Goal: Transaction & Acquisition: Purchase product/service

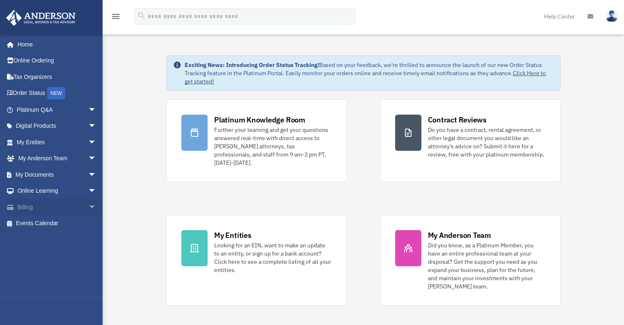
click at [27, 206] on link "Billing arrow_drop_down" at bounding box center [57, 207] width 103 height 16
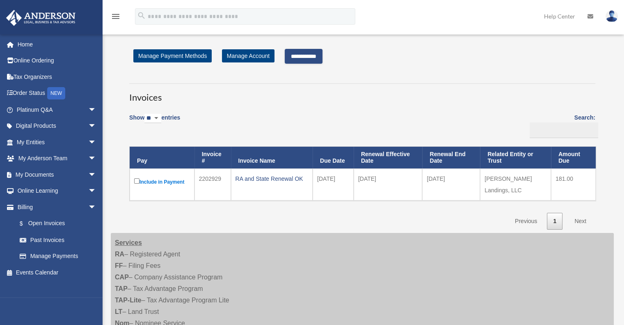
click at [578, 215] on link "Next" at bounding box center [581, 221] width 24 height 17
click at [304, 55] on input "**********" at bounding box center [304, 56] width 38 height 15
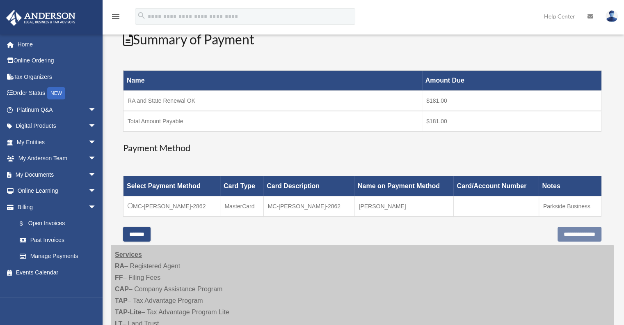
scroll to position [104, 0]
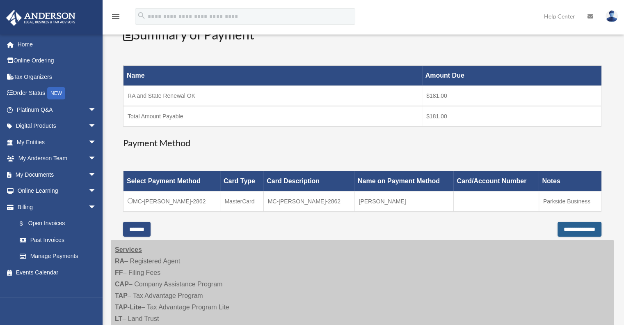
click at [571, 226] on input "**********" at bounding box center [580, 229] width 44 height 15
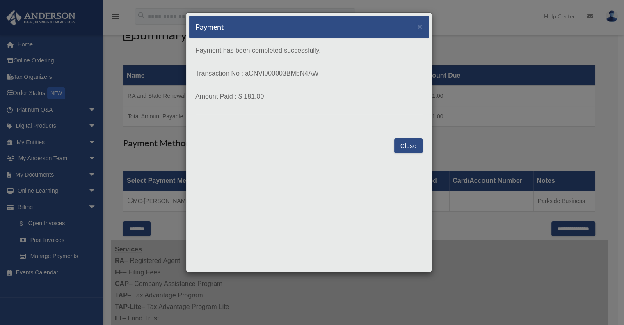
click at [407, 143] on button "Close" at bounding box center [408, 145] width 28 height 15
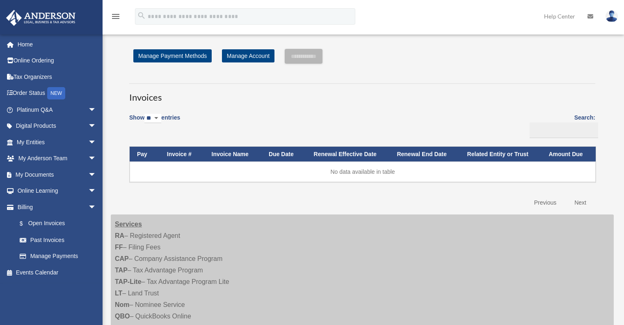
scroll to position [104, 0]
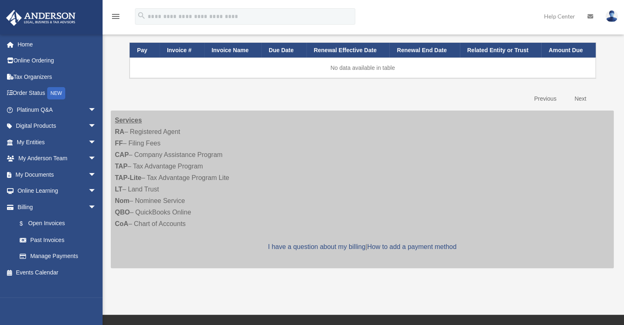
click at [610, 15] on img at bounding box center [612, 16] width 12 height 12
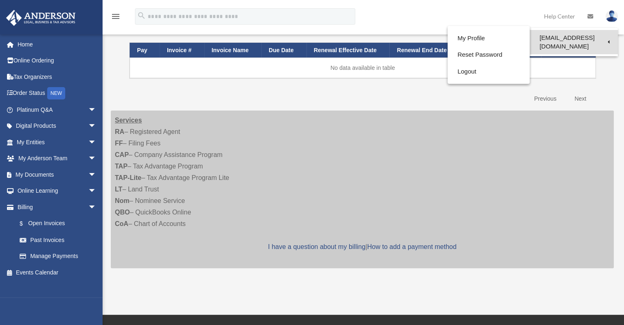
click at [590, 36] on link "[EMAIL_ADDRESS][DOMAIN_NAME]" at bounding box center [574, 42] width 88 height 24
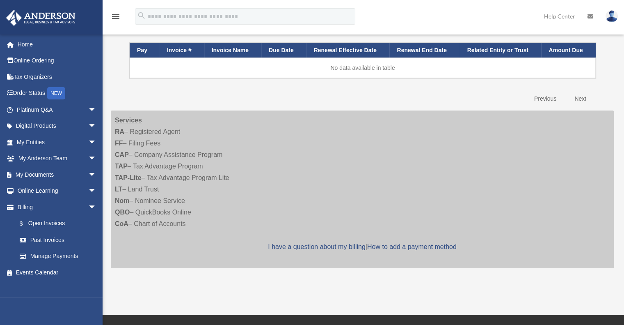
click at [611, 14] on img at bounding box center [612, 16] width 12 height 12
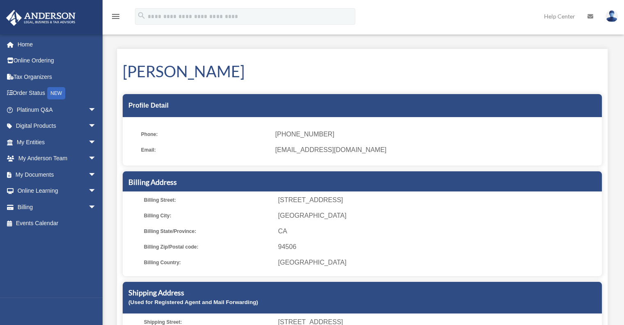
click at [612, 14] on img at bounding box center [612, 16] width 12 height 12
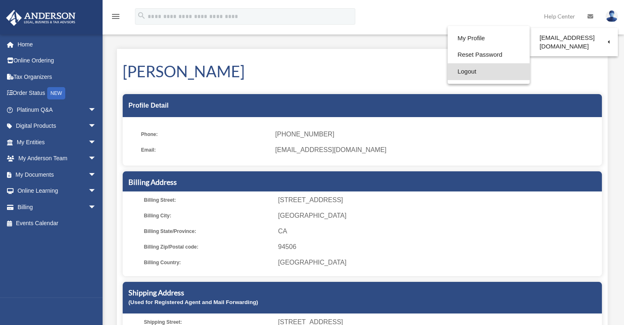
click at [470, 71] on link "Logout" at bounding box center [489, 71] width 82 height 17
